Goal: Transaction & Acquisition: Purchase product/service

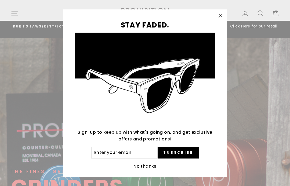
click at [220, 19] on button ""Close (esc)"" at bounding box center [220, 15] width 13 height 13
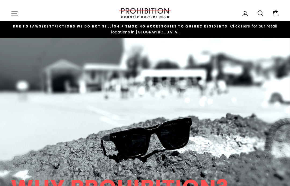
click at [14, 13] on icon "button" at bounding box center [15, 13] width 8 height 8
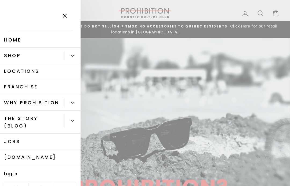
click at [10, 58] on link "Shop" at bounding box center [32, 56] width 64 height 16
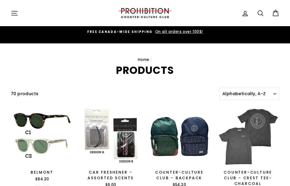
click at [14, 16] on icon "button" at bounding box center [15, 13] width 8 height 8
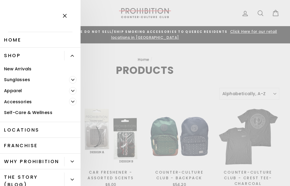
click at [74, 102] on icon "Primary" at bounding box center [72, 101] width 3 height 3
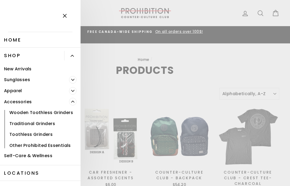
click at [73, 104] on span "Primary" at bounding box center [73, 102] width 8 height 8
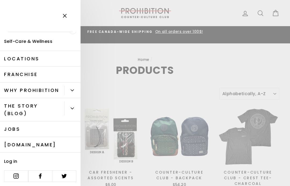
scroll to position [71, 0]
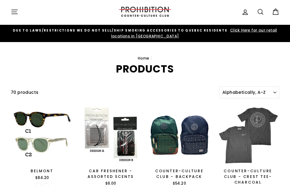
scroll to position [2, 0]
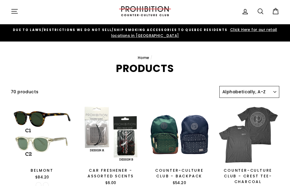
click at [247, 88] on select "Sort Featured Best selling Alphabetically, A-Z Alphabetically, Z-A Price, low t…" at bounding box center [250, 92] width 60 height 12
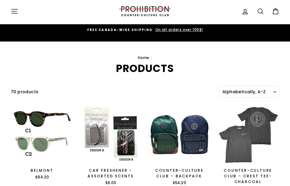
click at [263, 9] on icon at bounding box center [261, 12] width 8 height 8
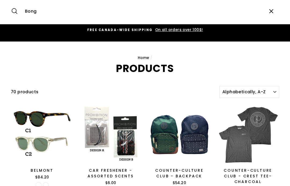
type input "Bong"
click at [16, 11] on button "Search" at bounding box center [17, 11] width 12 height 18
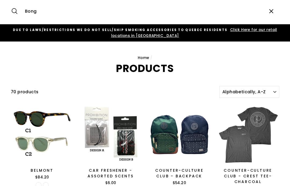
click at [16, 11] on button "Search" at bounding box center [17, 11] width 12 height 18
